Goal: Task Accomplishment & Management: Manage account settings

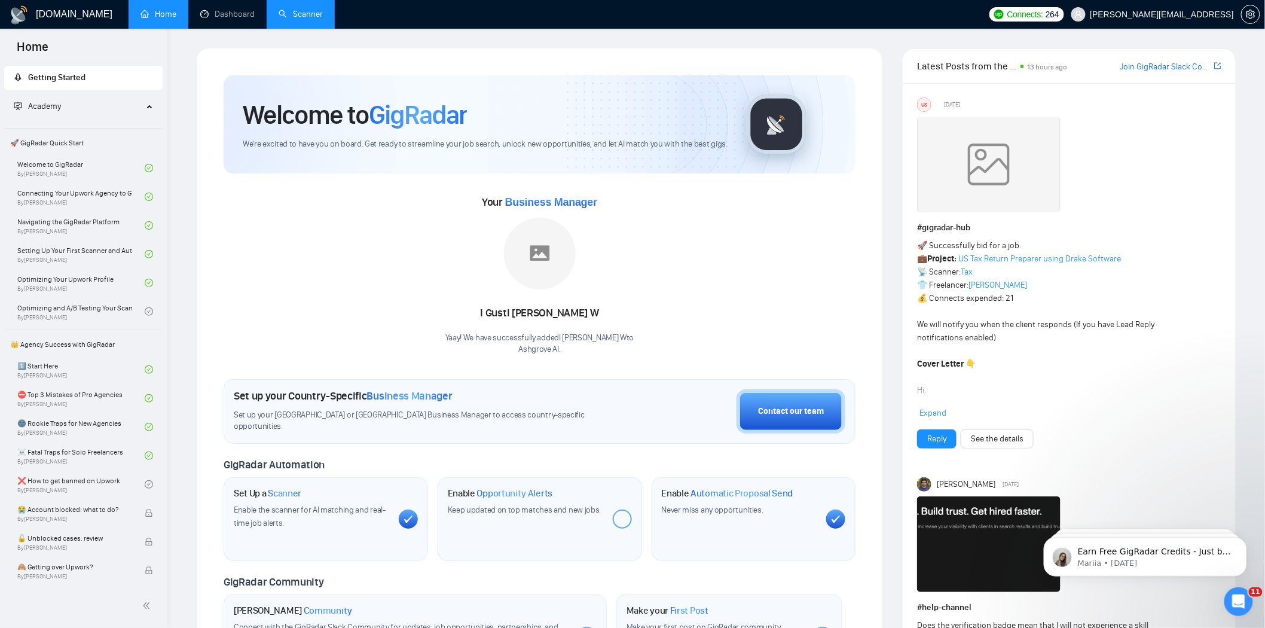
click at [319, 19] on link "Scanner" at bounding box center [301, 14] width 44 height 10
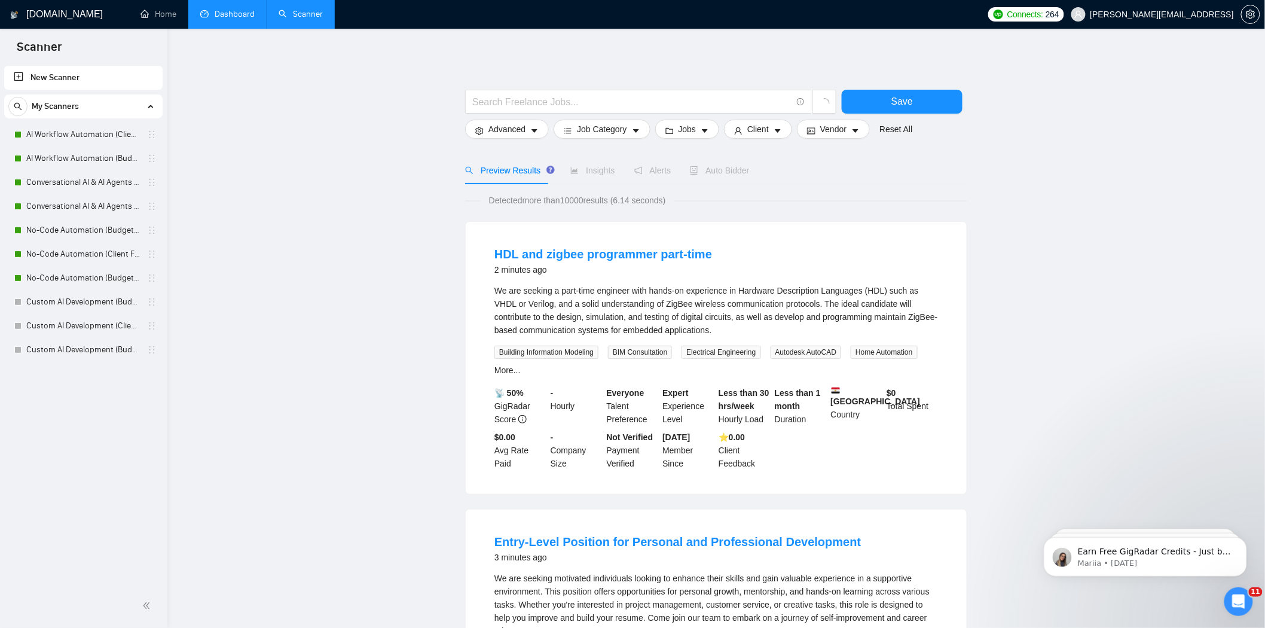
click at [229, 19] on link "Dashboard" at bounding box center [227, 14] width 54 height 10
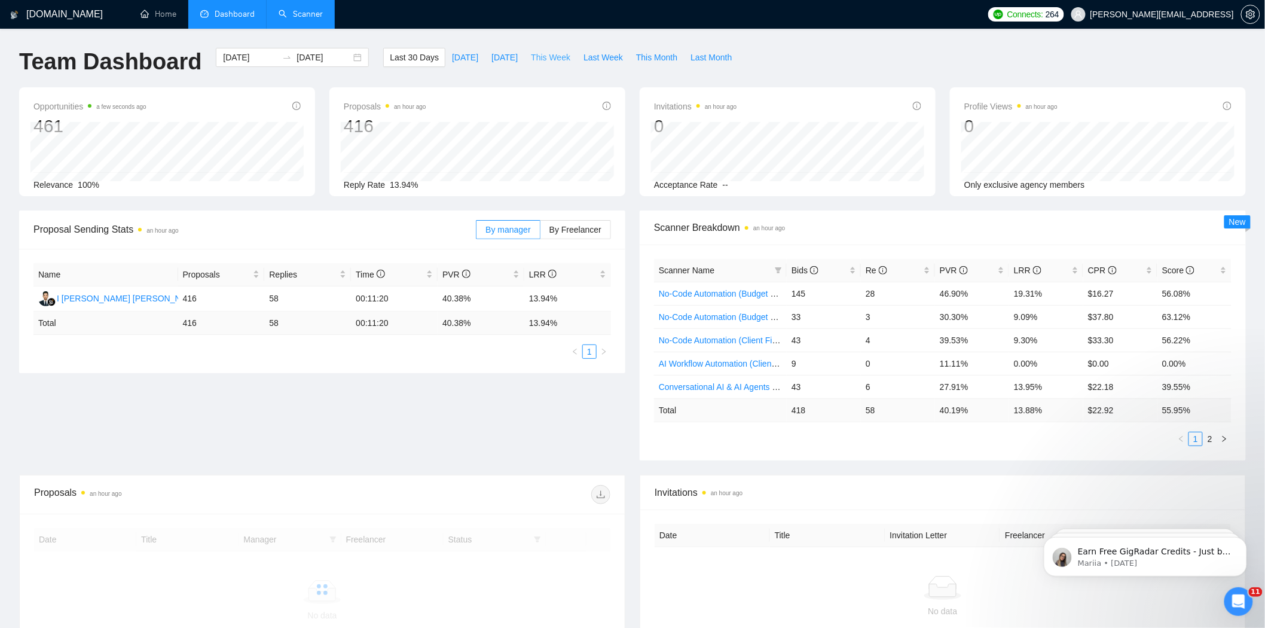
click at [534, 62] on span "This Week" at bounding box center [550, 57] width 39 height 13
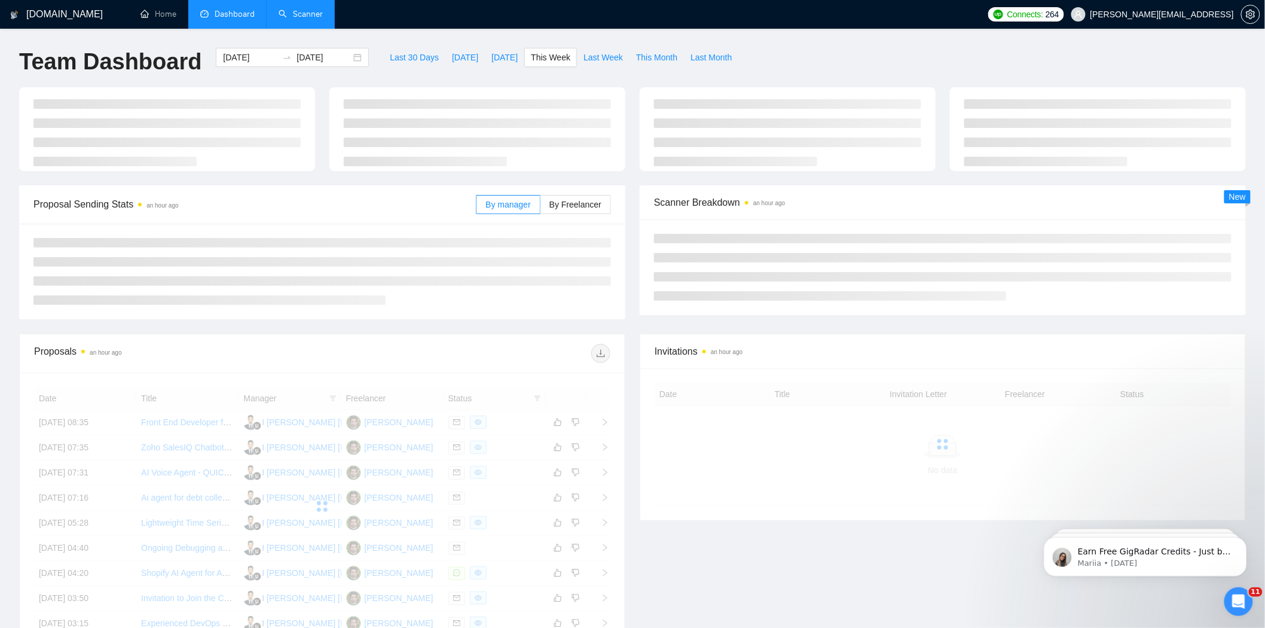
type input "[DATE]"
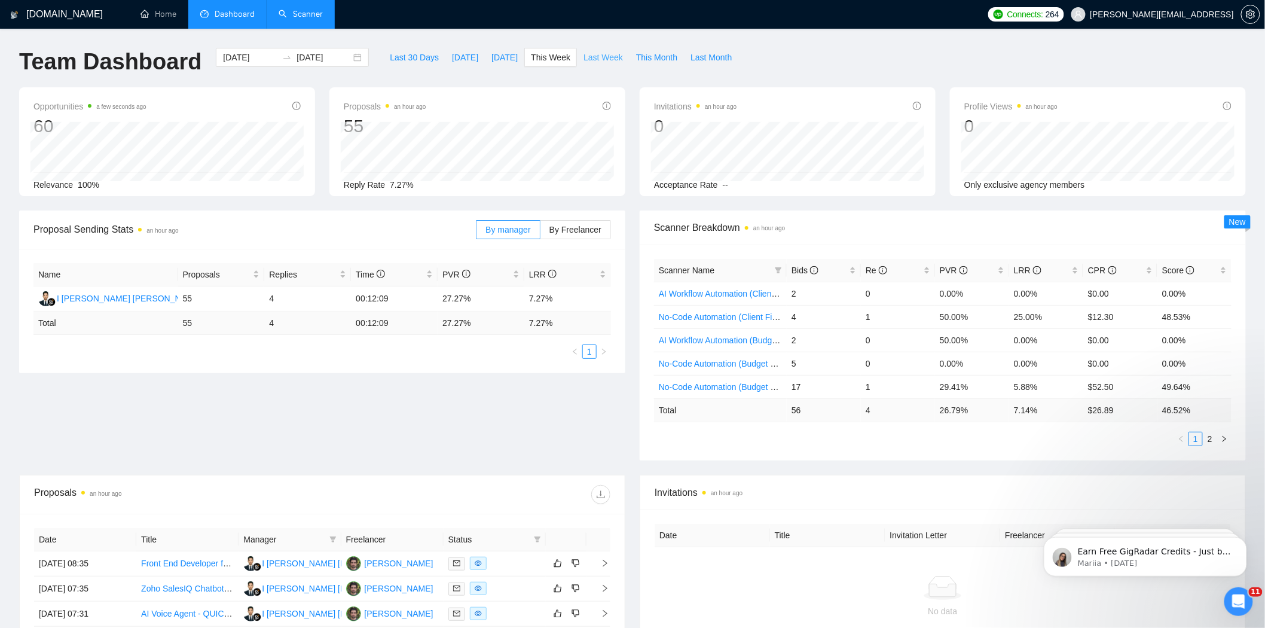
click at [589, 57] on span "Last Week" at bounding box center [602, 57] width 39 height 13
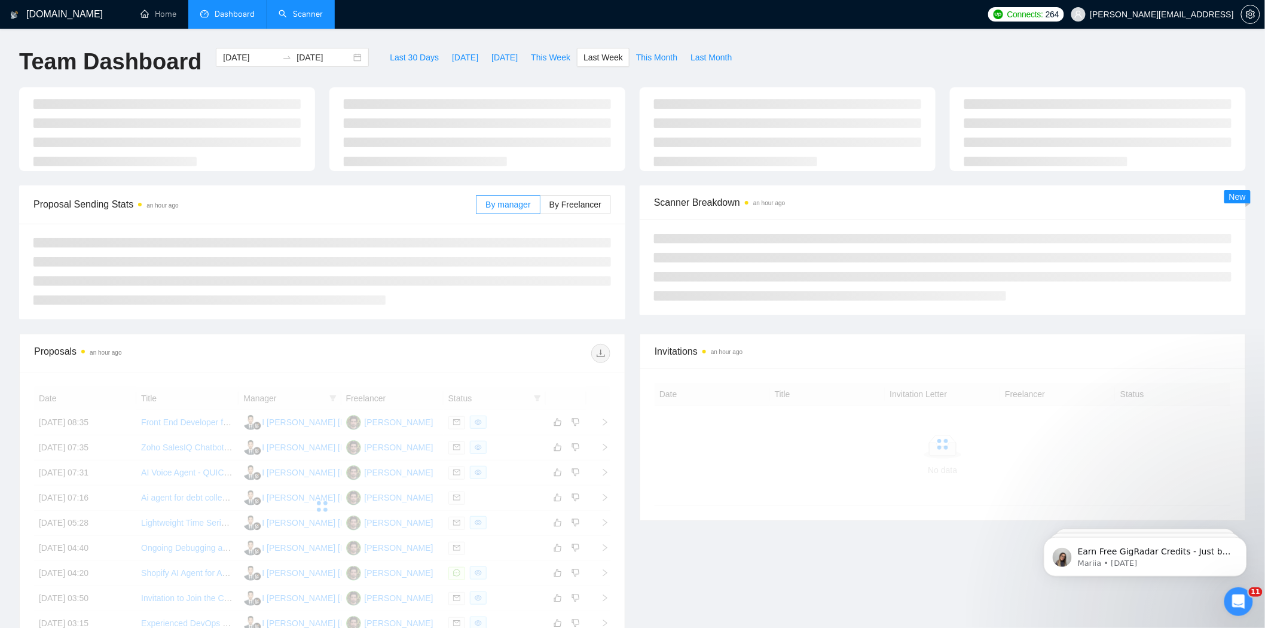
type input "[DATE]"
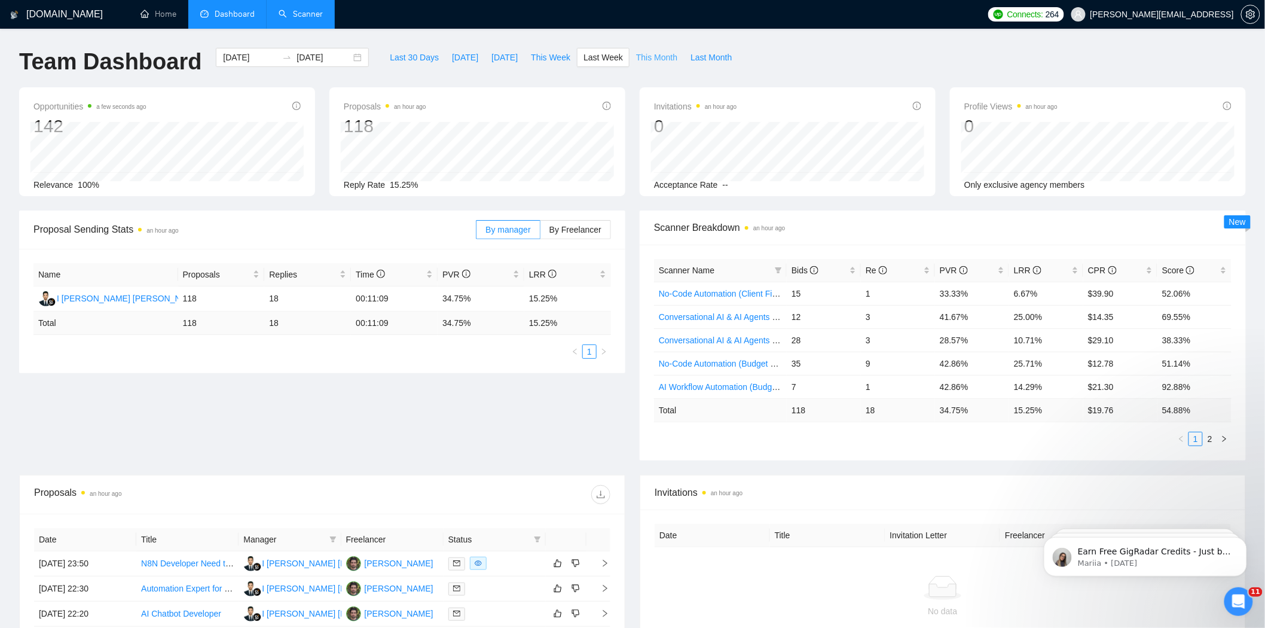
click at [646, 61] on span "This Month" at bounding box center [656, 57] width 41 height 13
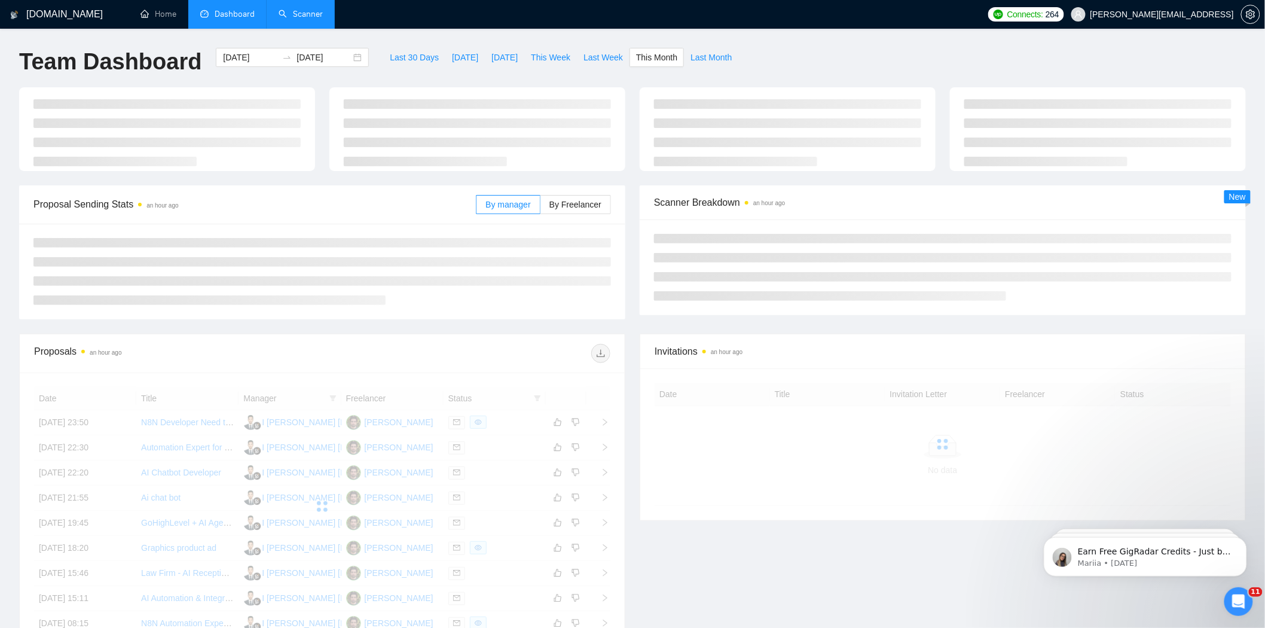
type input "[DATE]"
